Goal: Task Accomplishment & Management: Use online tool/utility

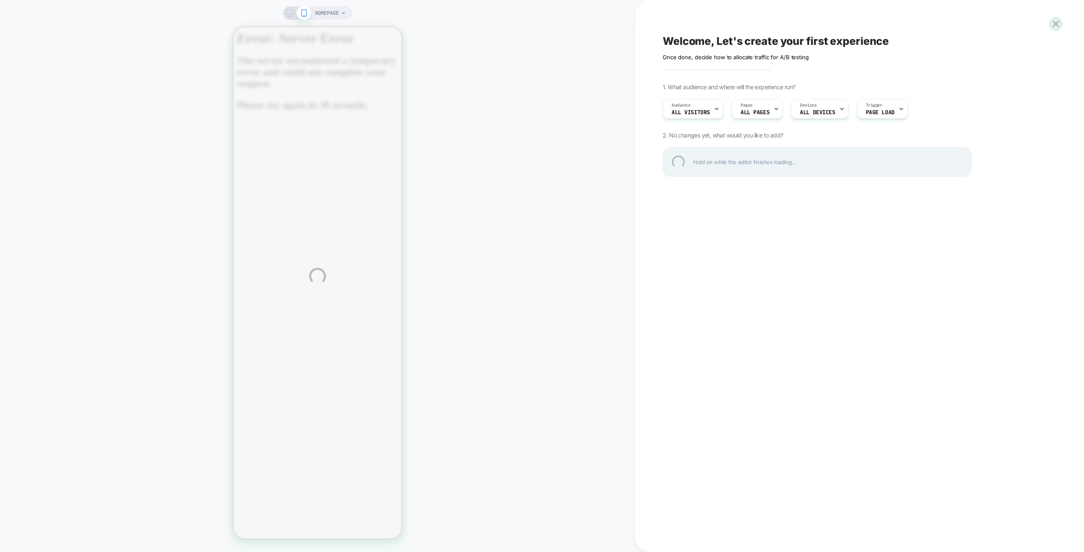
click at [168, 66] on div "HOMEPAGE Welcome, Let's create your first experience Click to edit experience d…" at bounding box center [542, 276] width 1084 height 552
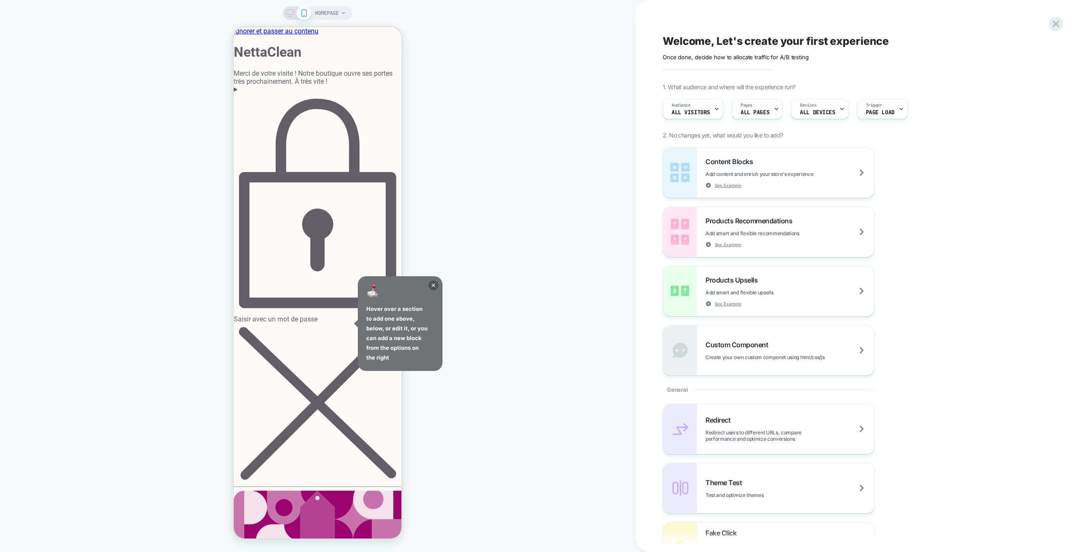
click at [317, 124] on div "Saisir avec un mot de passe" at bounding box center [318, 209] width 168 height 230
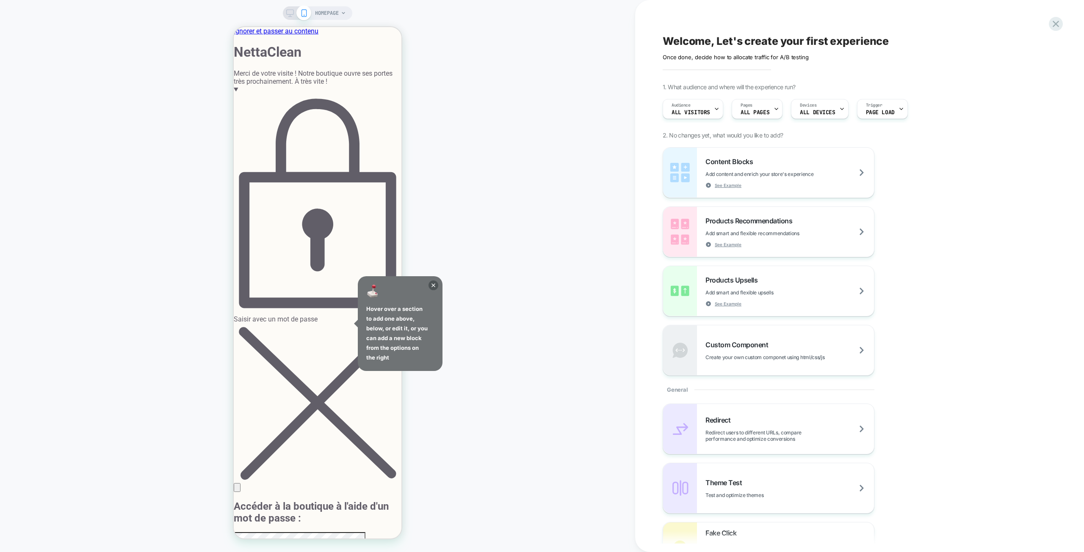
click at [435, 285] on icon at bounding box center [433, 286] width 10 height 10
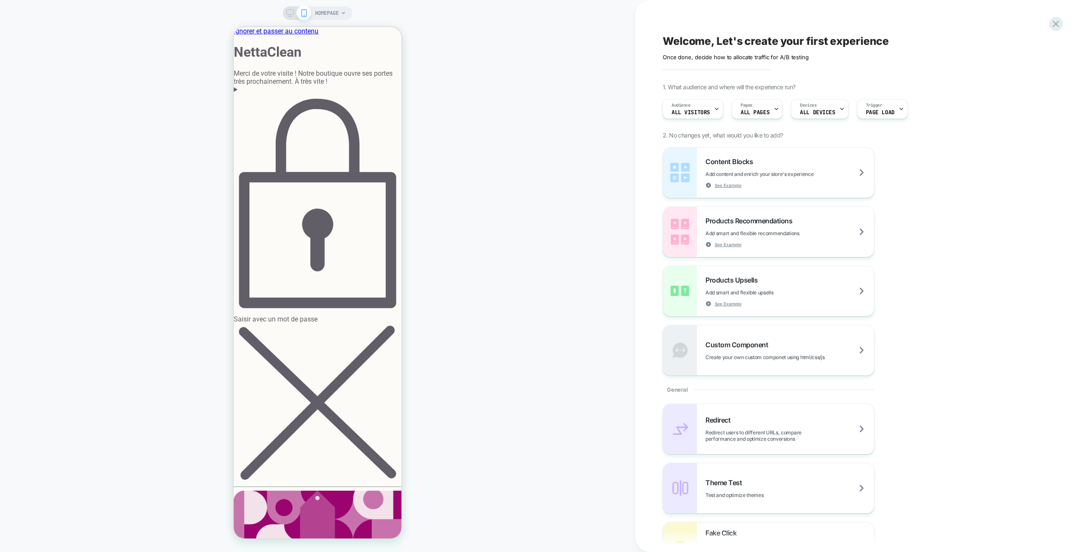
click at [340, 128] on div "Saisir avec un mot de passe" at bounding box center [318, 209] width 168 height 230
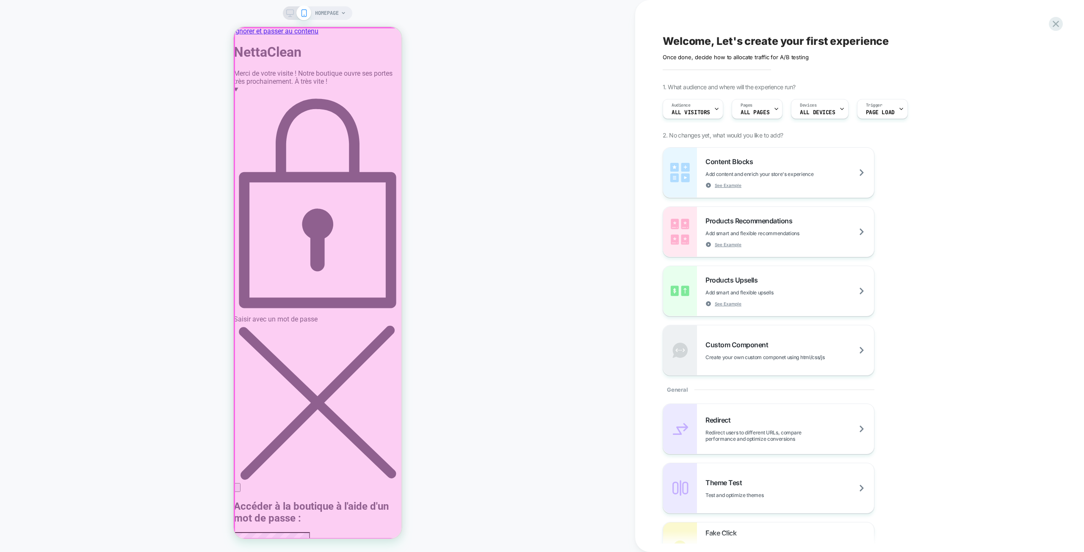
drag, startPoint x: 312, startPoint y: 293, endPoint x: 243, endPoint y: 294, distance: 68.6
click at [243, 294] on div at bounding box center [319, 284] width 168 height 512
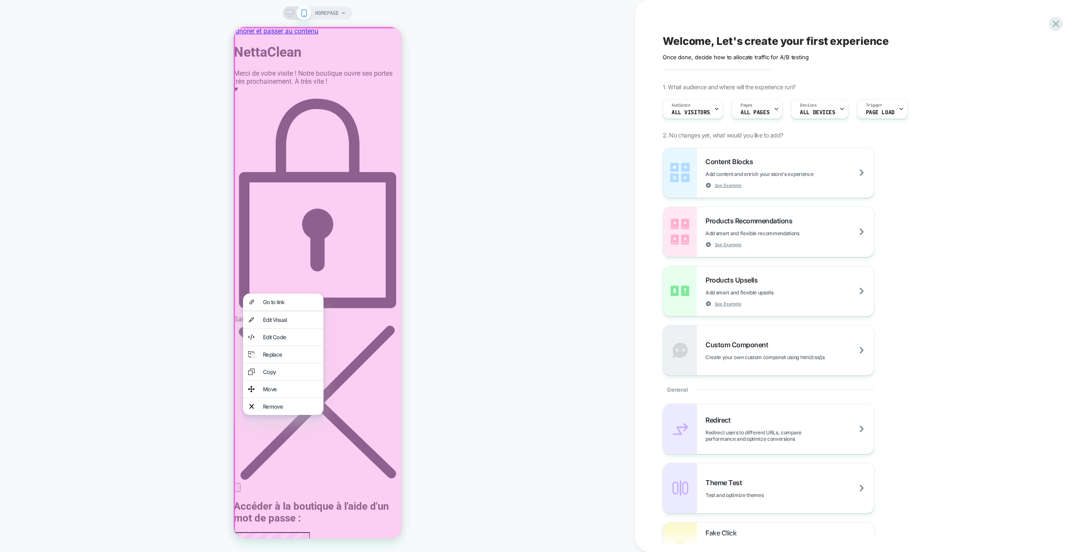
click at [301, 290] on div at bounding box center [319, 284] width 170 height 514
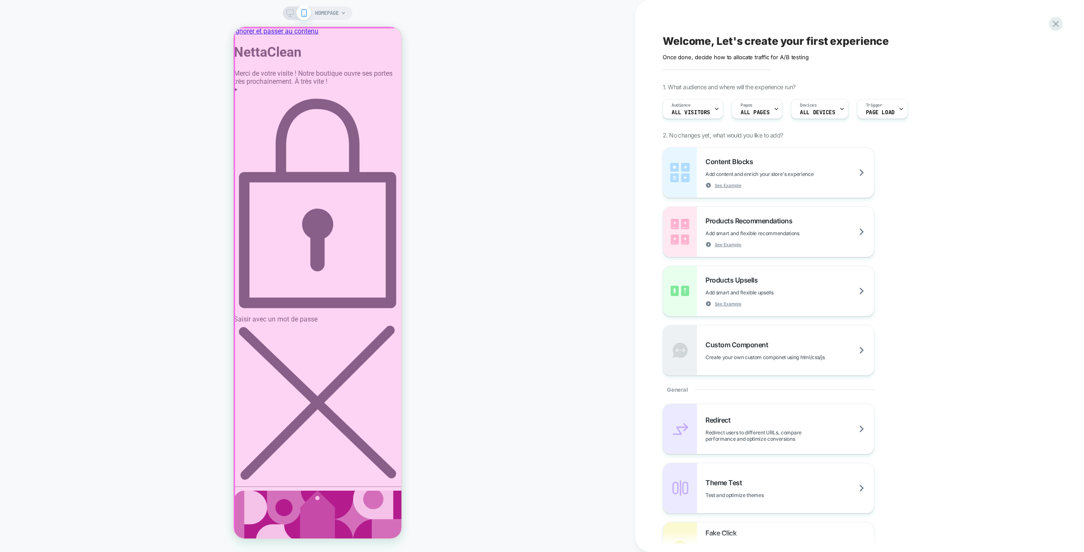
click at [309, 125] on div at bounding box center [319, 284] width 168 height 512
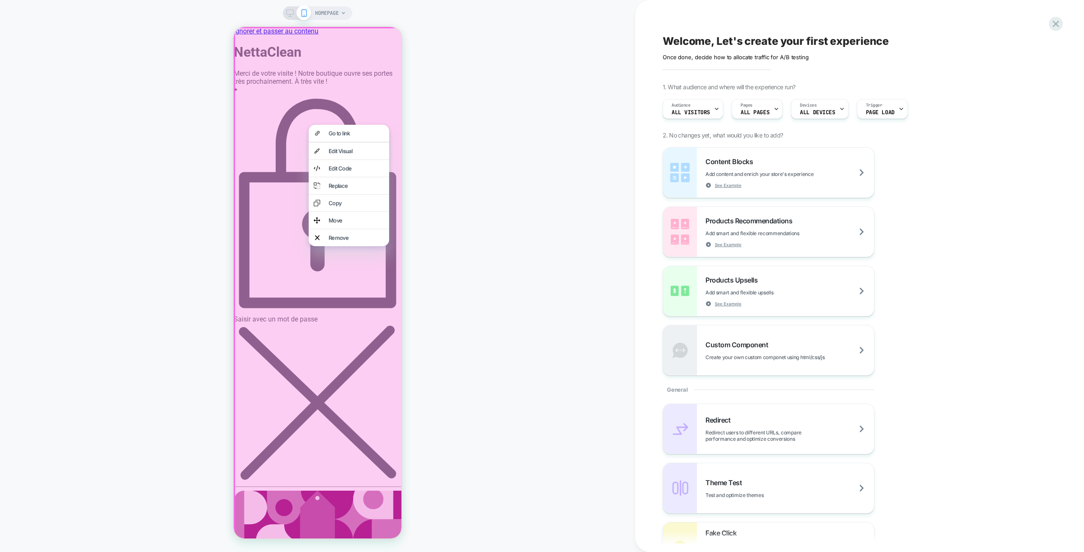
click at [274, 146] on div at bounding box center [319, 284] width 170 height 514
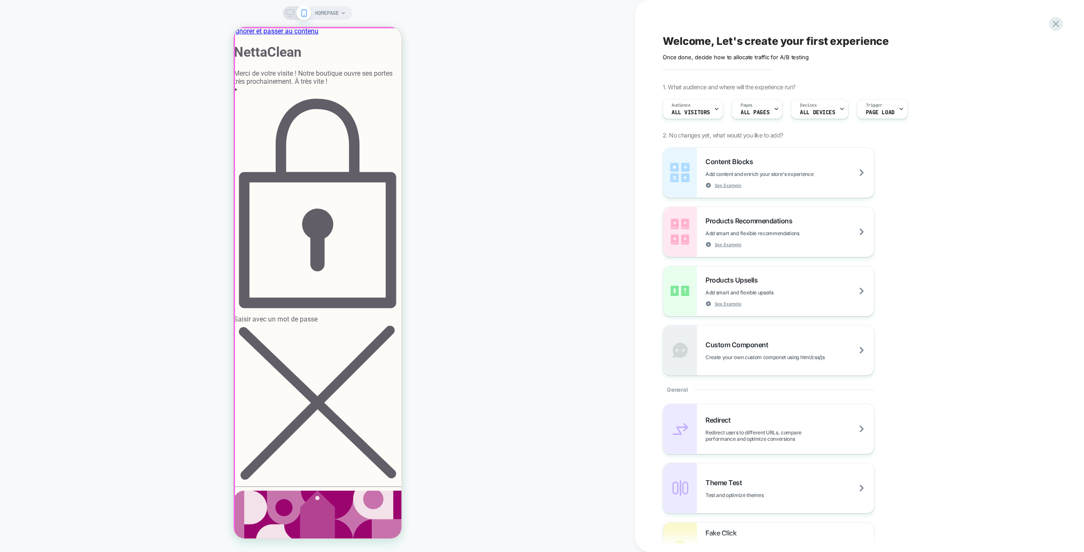
click at [288, 124] on div at bounding box center [319, 284] width 168 height 512
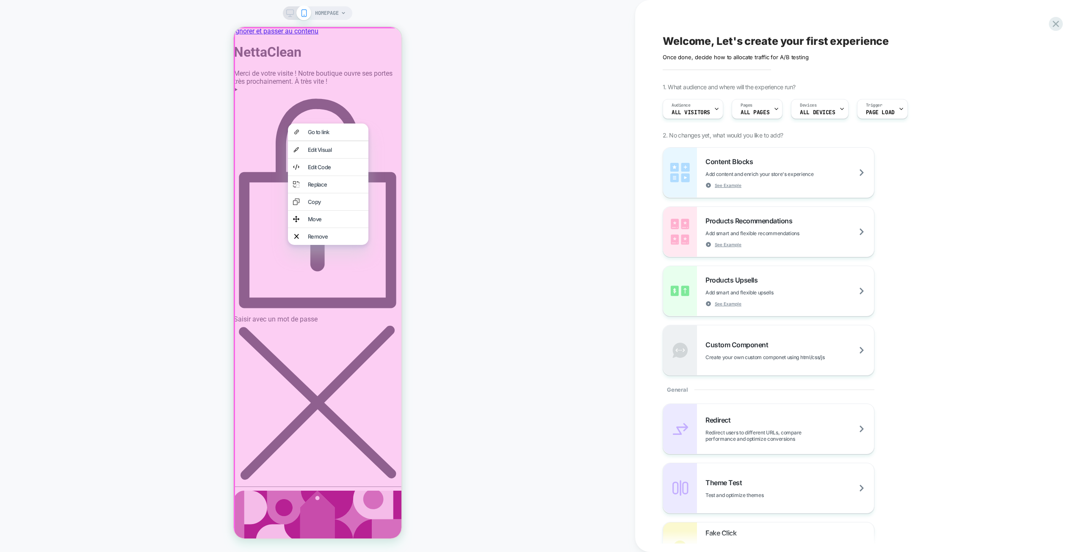
click at [250, 172] on div at bounding box center [319, 284] width 170 height 514
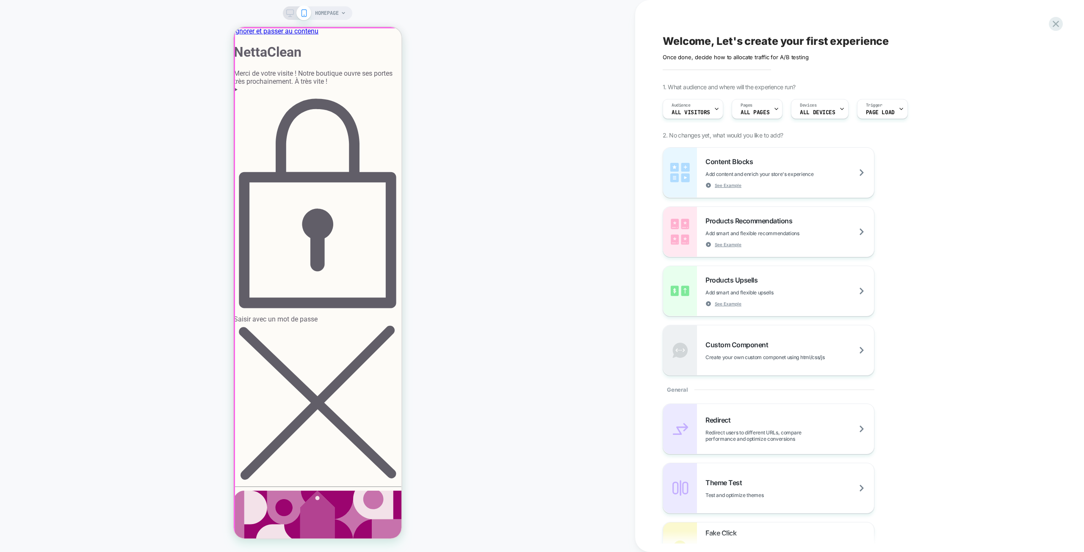
click at [298, 126] on div at bounding box center [319, 284] width 168 height 512
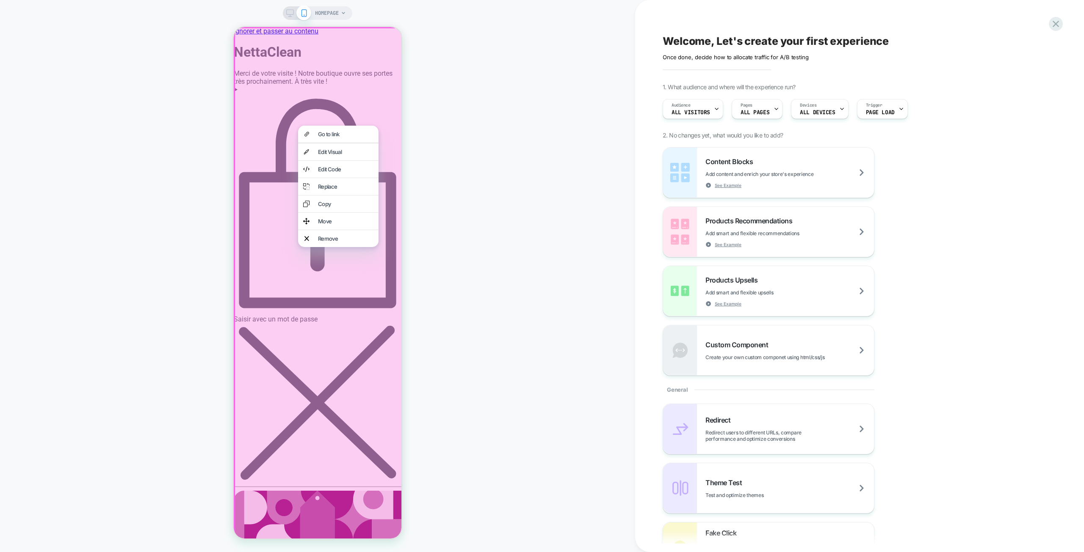
click at [298, 126] on div "Go to link" at bounding box center [338, 134] width 80 height 17
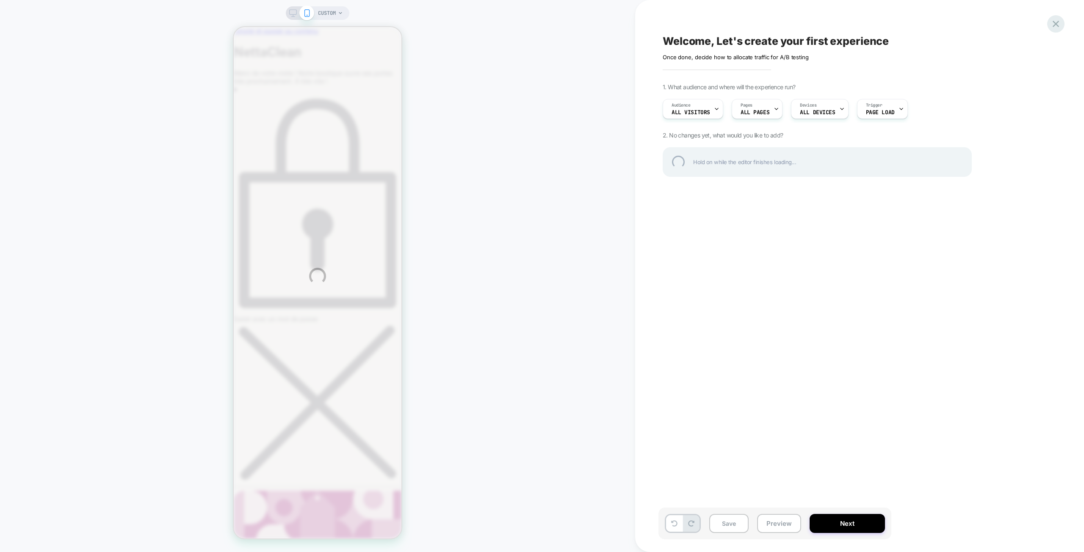
click at [1061, 27] on div at bounding box center [1055, 23] width 17 height 17
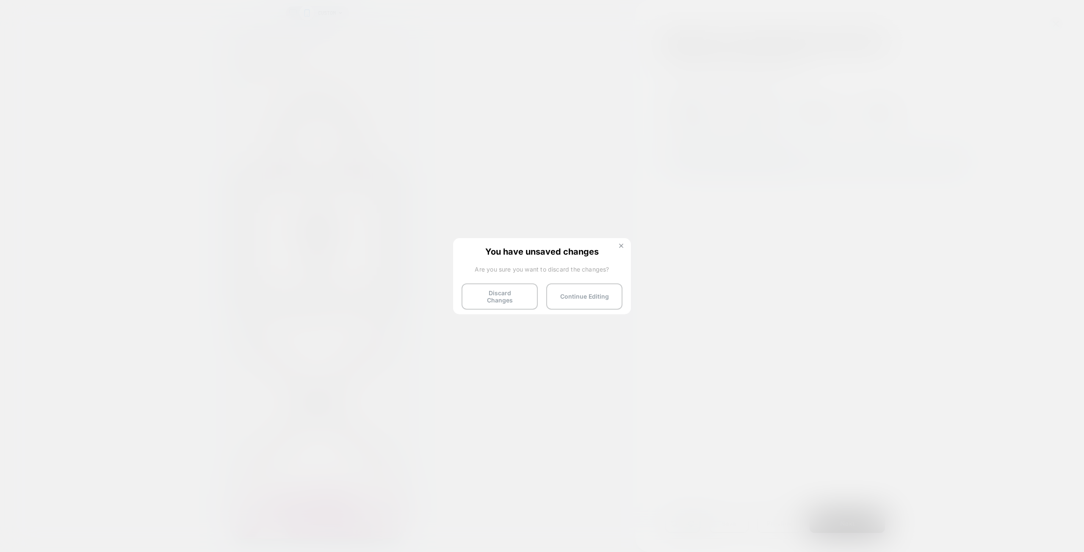
click at [621, 245] on img at bounding box center [621, 246] width 4 height 4
